Goal: Check status: Check status

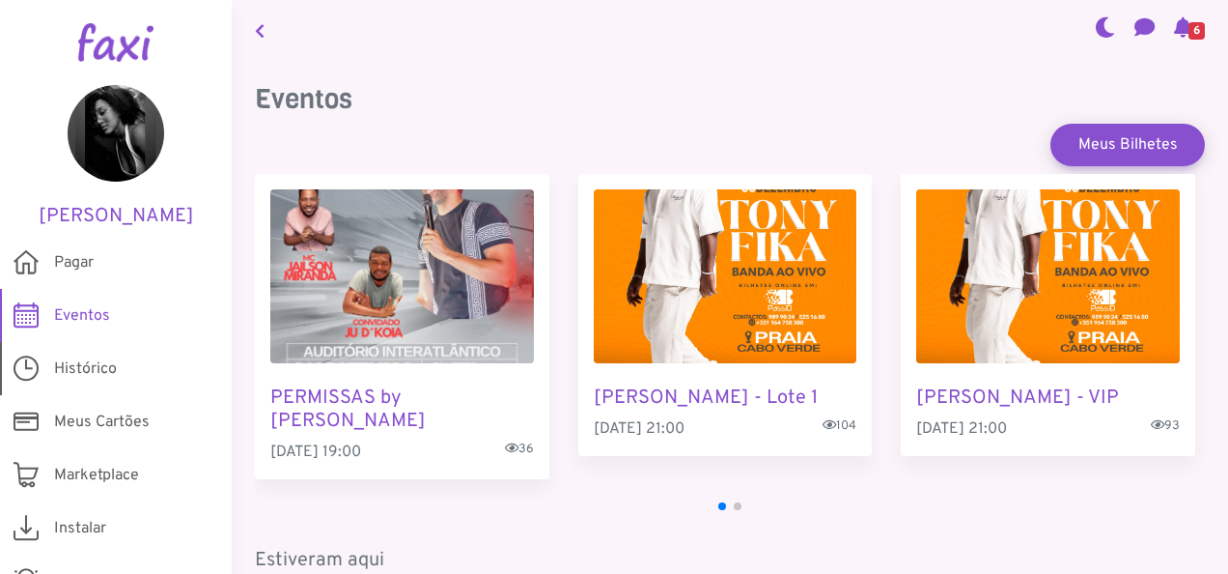
click at [83, 371] on span "Histórico" at bounding box center [85, 368] width 63 height 23
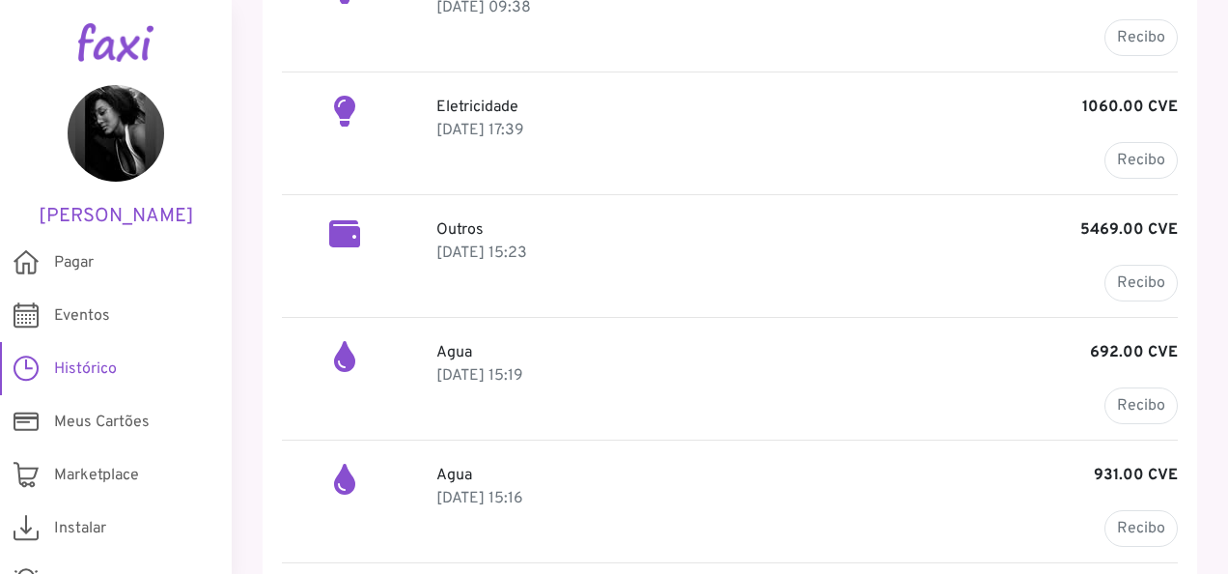
scroll to position [676, 0]
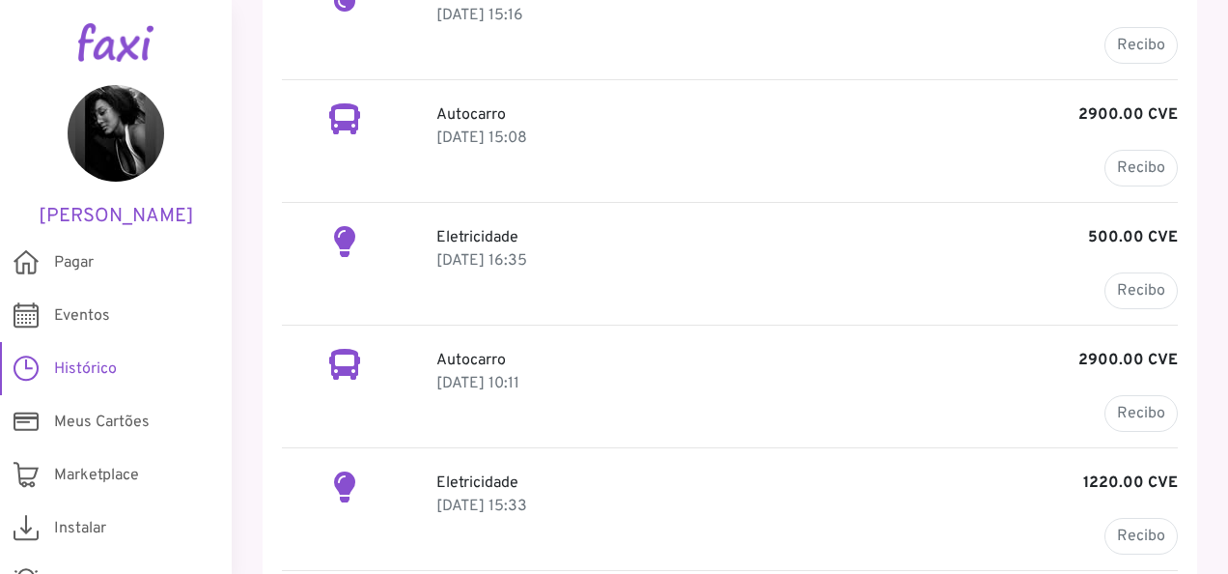
click at [477, 377] on p "[DATE] 10:11" at bounding box center [807, 383] width 742 height 23
click at [1159, 405] on link "Recibo" at bounding box center [1141, 413] width 73 height 37
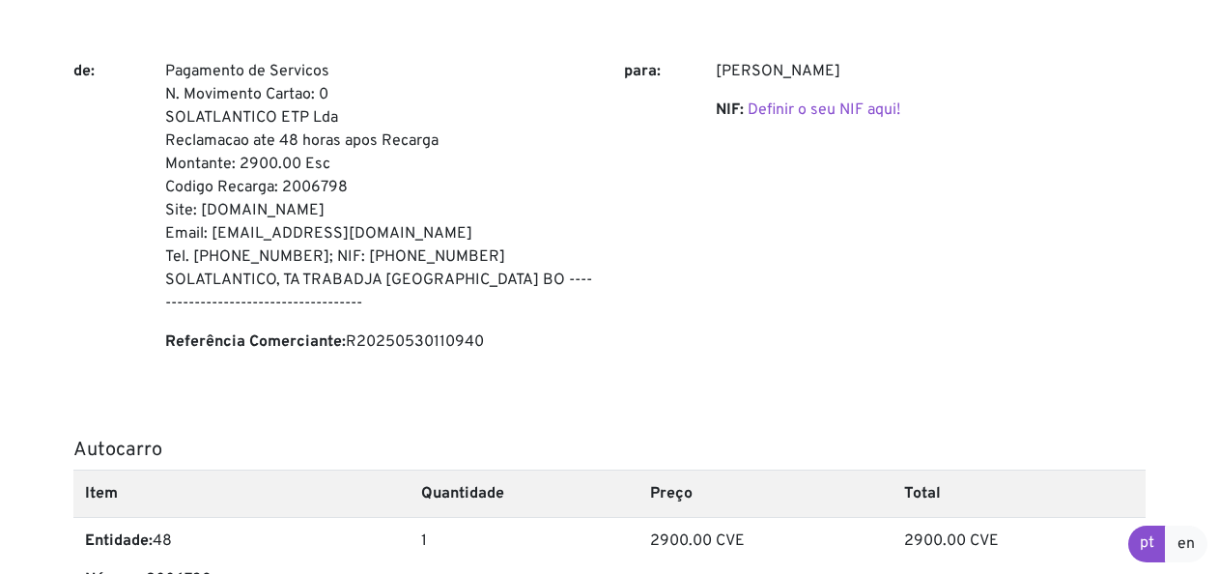
scroll to position [193, 0]
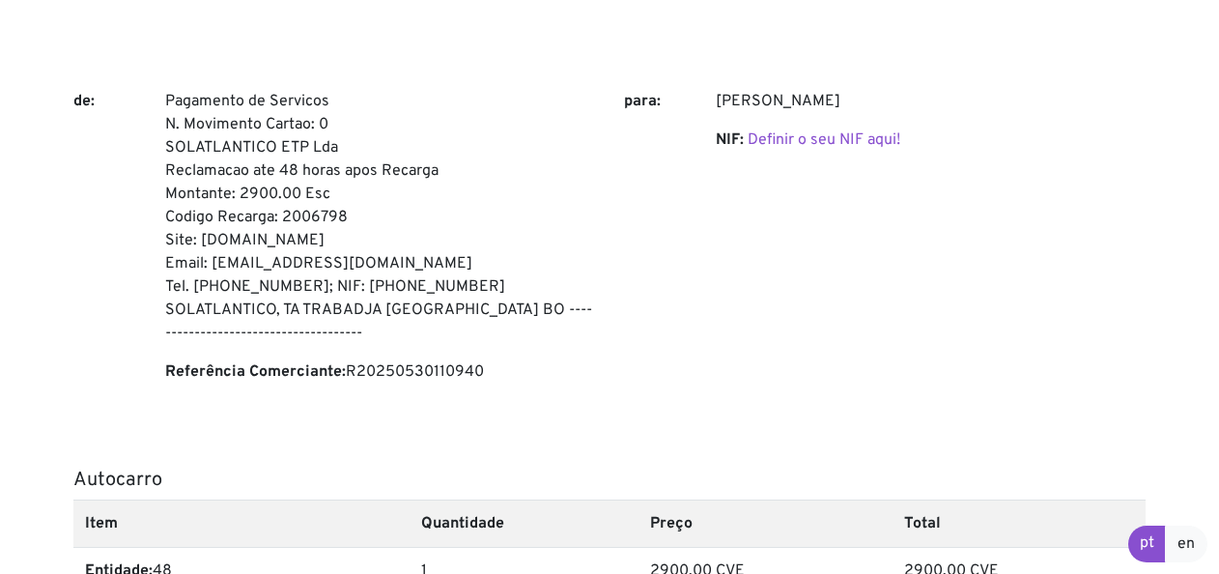
drag, startPoint x: 345, startPoint y: 213, endPoint x: 284, endPoint y: 214, distance: 60.8
click at [284, 214] on p "Pagamento de Servicos N. Movimento Cartao: 0 SOLATLANTICO ETP Lda Reclamacao at…" at bounding box center [380, 217] width 430 height 255
copy p "2006798"
